Goal: Information Seeking & Learning: Learn about a topic

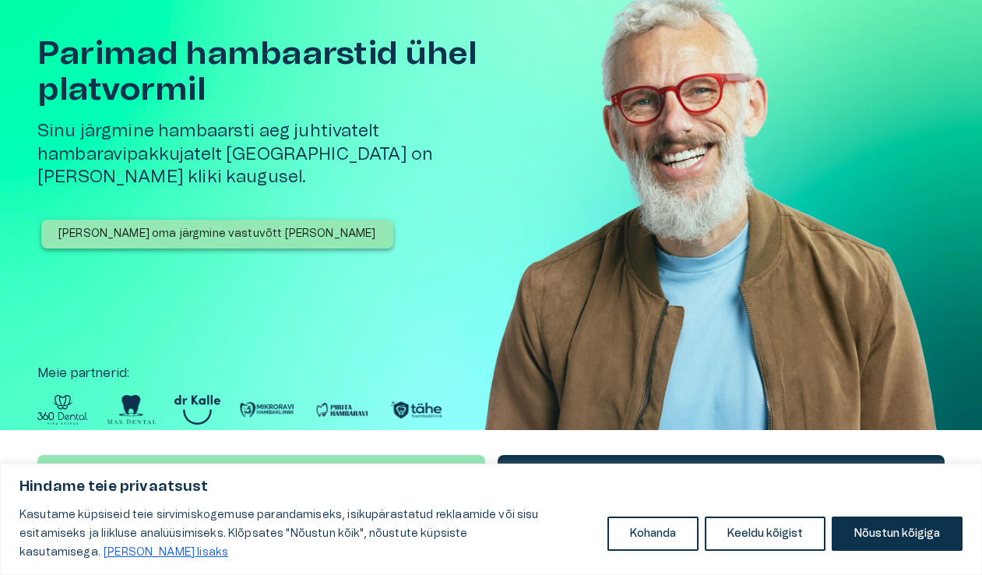
scroll to position [389, 0]
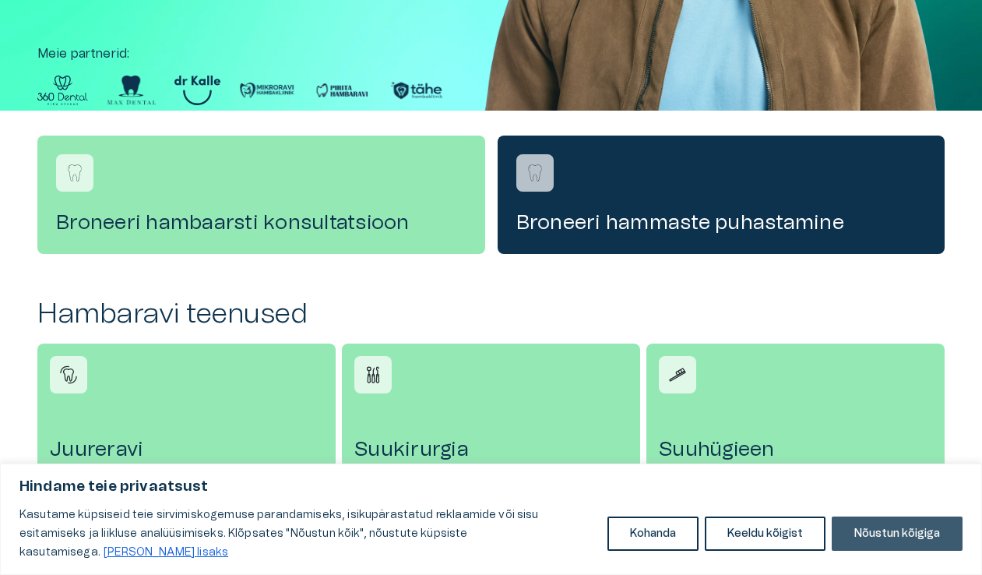
click at [903, 547] on button "Nõustun kõigiga" at bounding box center [897, 533] width 131 height 34
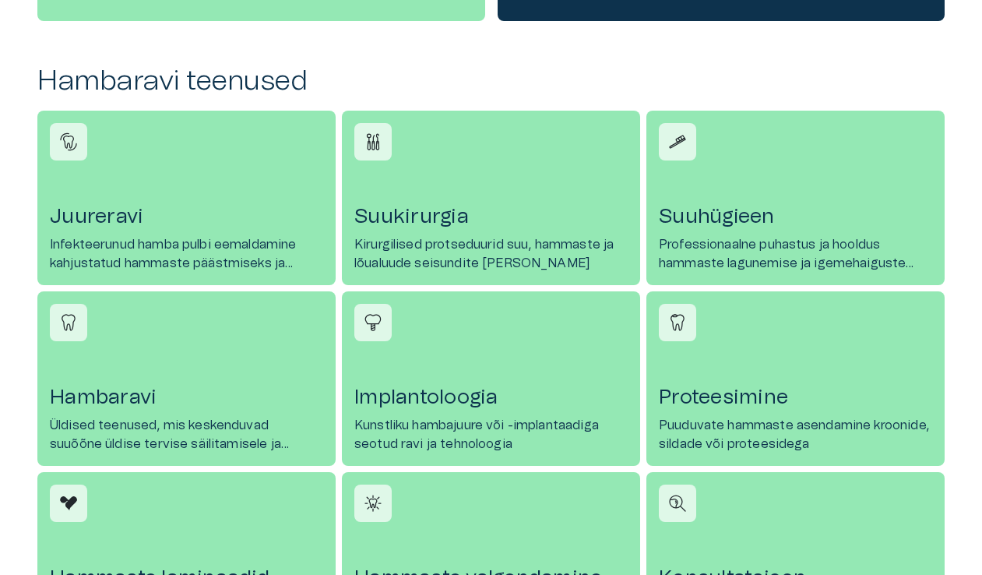
scroll to position [623, 0]
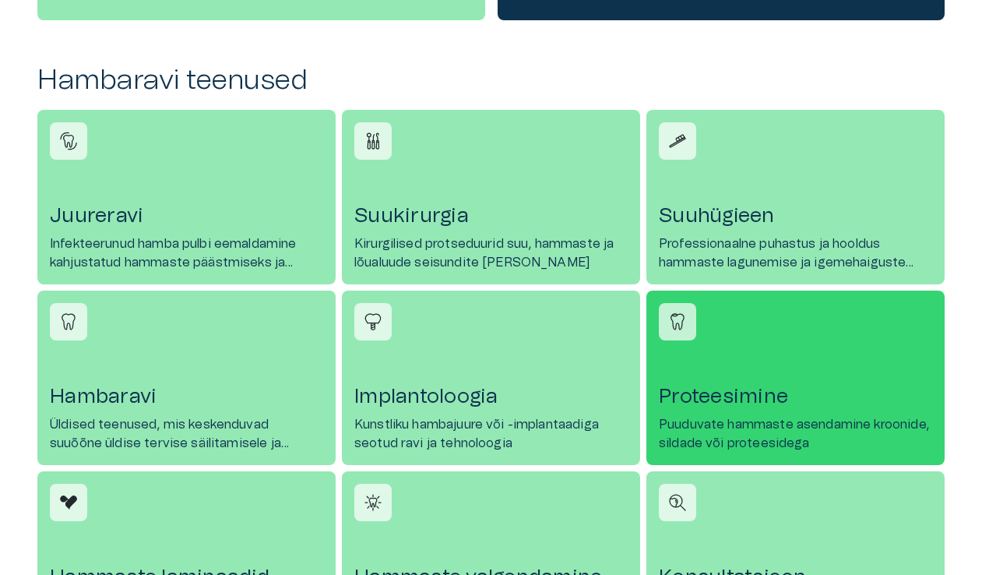
click at [761, 427] on p "Puuduvate hammaste asendamine kroonide, sildade või proteesidega" at bounding box center [795, 433] width 273 height 37
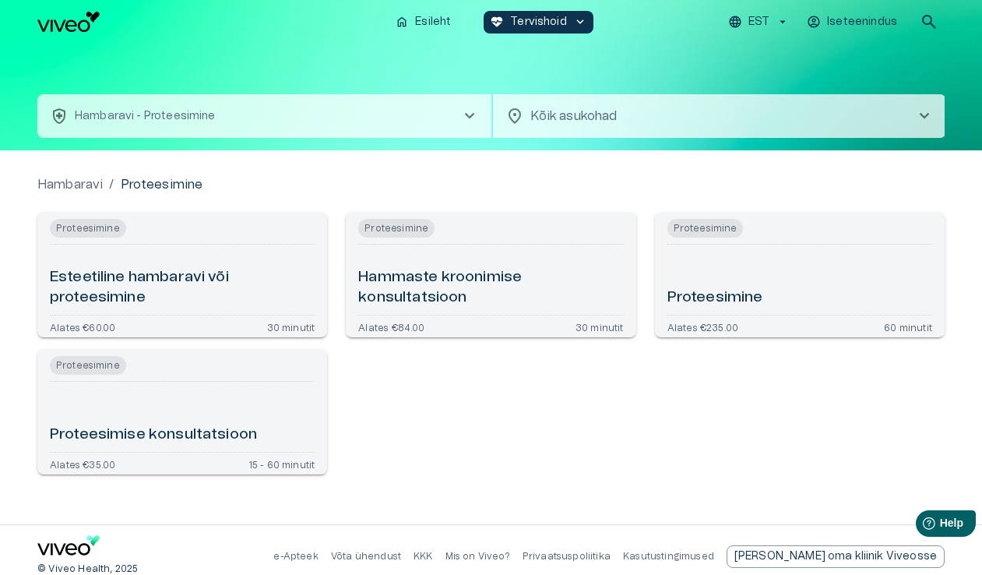
click at [560, 117] on body "Hindame teie privaatsust Kasutame küpsiseid teie sirvimiskogemuse parandamiseks…" at bounding box center [491, 287] width 982 height 575
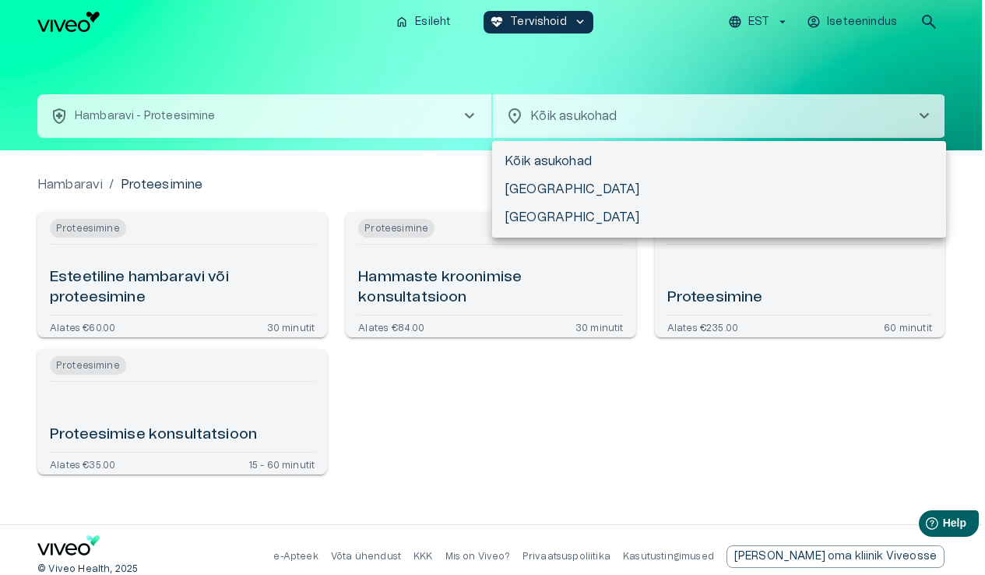
click at [568, 116] on div at bounding box center [492, 287] width 985 height 575
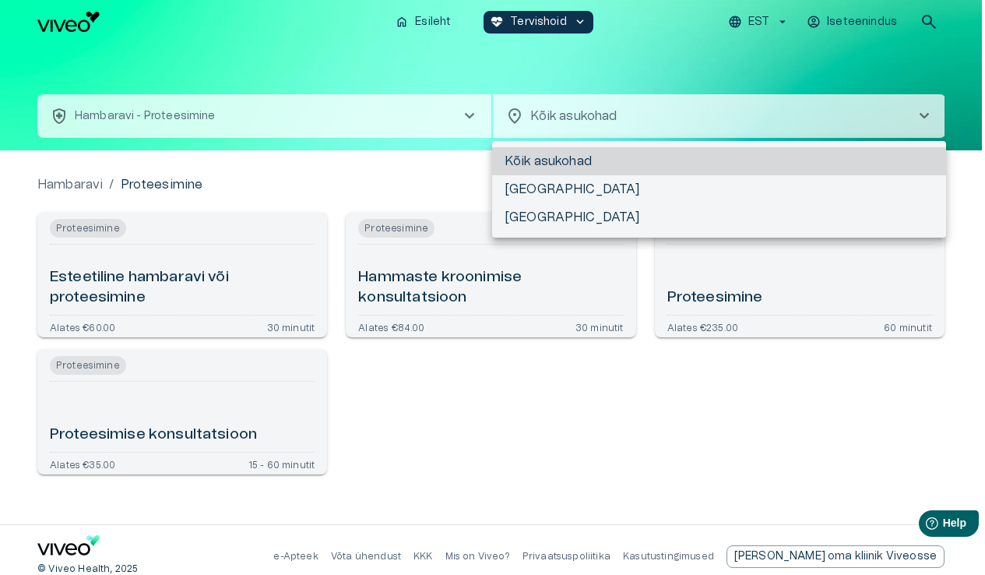
click at [568, 116] on body "Hindame teie privaatsust Kasutame küpsiseid teie sirvimiskogemuse parandamiseks…" at bounding box center [492, 287] width 985 height 575
click at [560, 195] on li "[GEOGRAPHIC_DATA]" at bounding box center [719, 189] width 454 height 28
type input "**********"
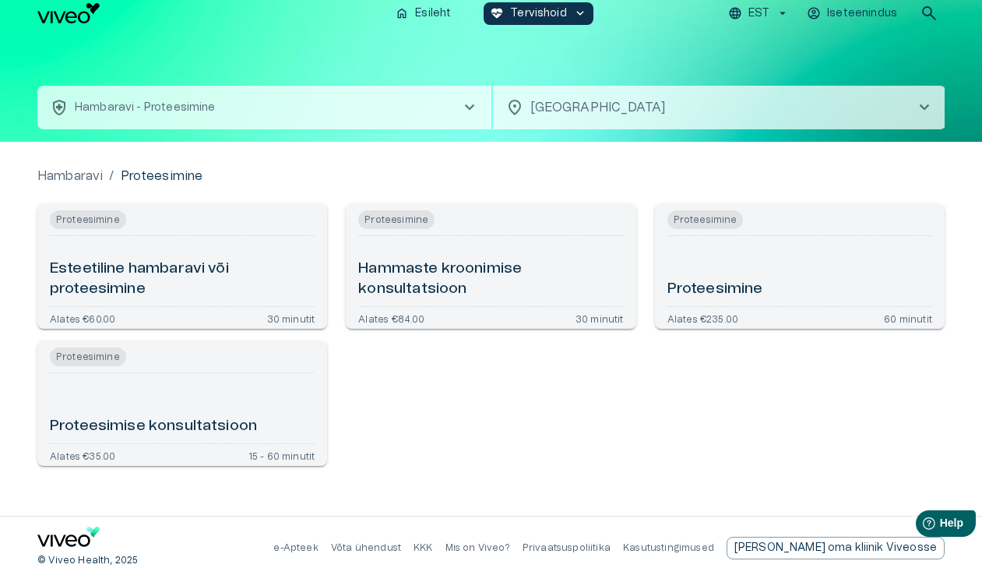
scroll to position [13, 0]
